Goal: Find specific page/section: Find specific page/section

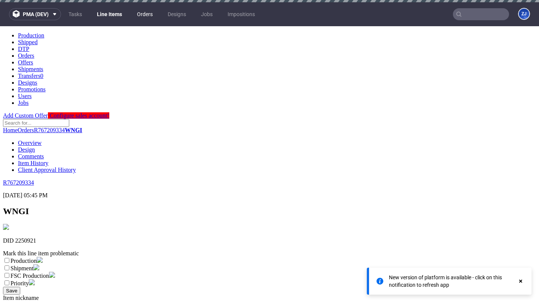
click at [139, 12] on link "Orders" at bounding box center [145, 14] width 25 height 12
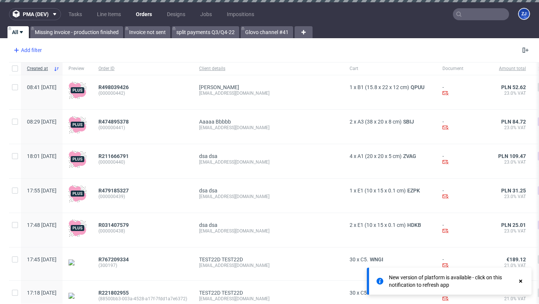
click at [30, 46] on div "Add filter" at bounding box center [26, 50] width 33 height 12
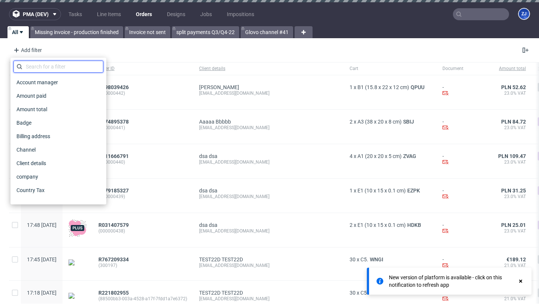
click at [38, 67] on input "text" at bounding box center [58, 67] width 90 height 12
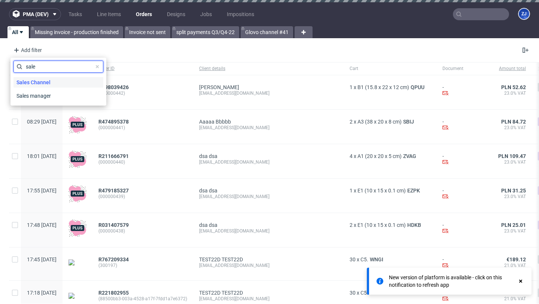
type input "sale"
click at [42, 82] on span "Sales Channel" at bounding box center [33, 82] width 40 height 10
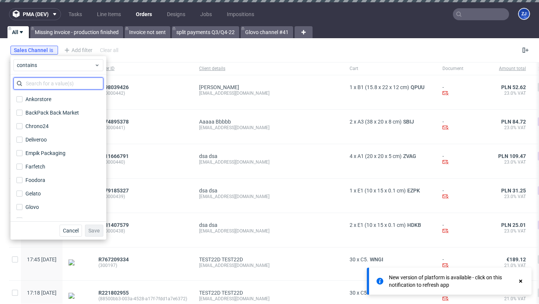
click at [46, 85] on input "text" at bounding box center [58, 84] width 90 height 12
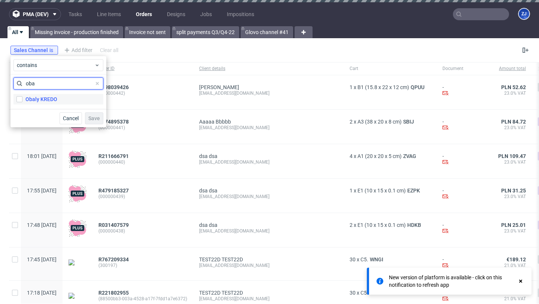
type input "oba"
click at [50, 98] on div "Obaly KREDO" at bounding box center [41, 99] width 32 height 7
click at [22, 98] on input "Obaly KREDO" at bounding box center [19, 99] width 6 height 6
checkbox input "true"
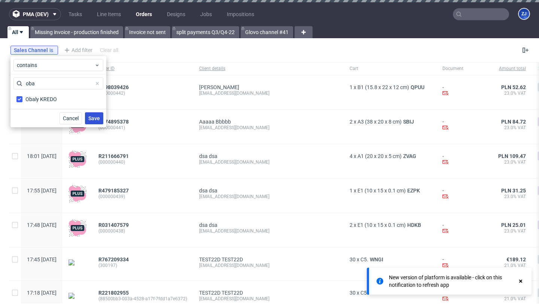
click at [91, 118] on span "Save" at bounding box center [94, 118] width 12 height 5
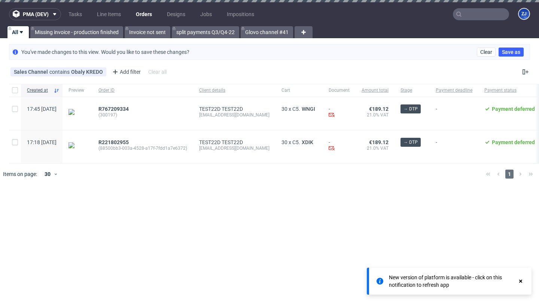
click at [59, 220] on div "pma (dev) Tasks Line Items Orders Designs Jobs Impositions ZJ All Missing invoi…" at bounding box center [269, 152] width 539 height 304
click at [144, 215] on div "pma (dev) Tasks Line Items Orders Designs Jobs Impositions ZJ All Missing invoi…" at bounding box center [269, 152] width 539 height 304
click at [129, 109] on span "R767209334" at bounding box center [113, 109] width 30 height 6
